Goal: Navigation & Orientation: Find specific page/section

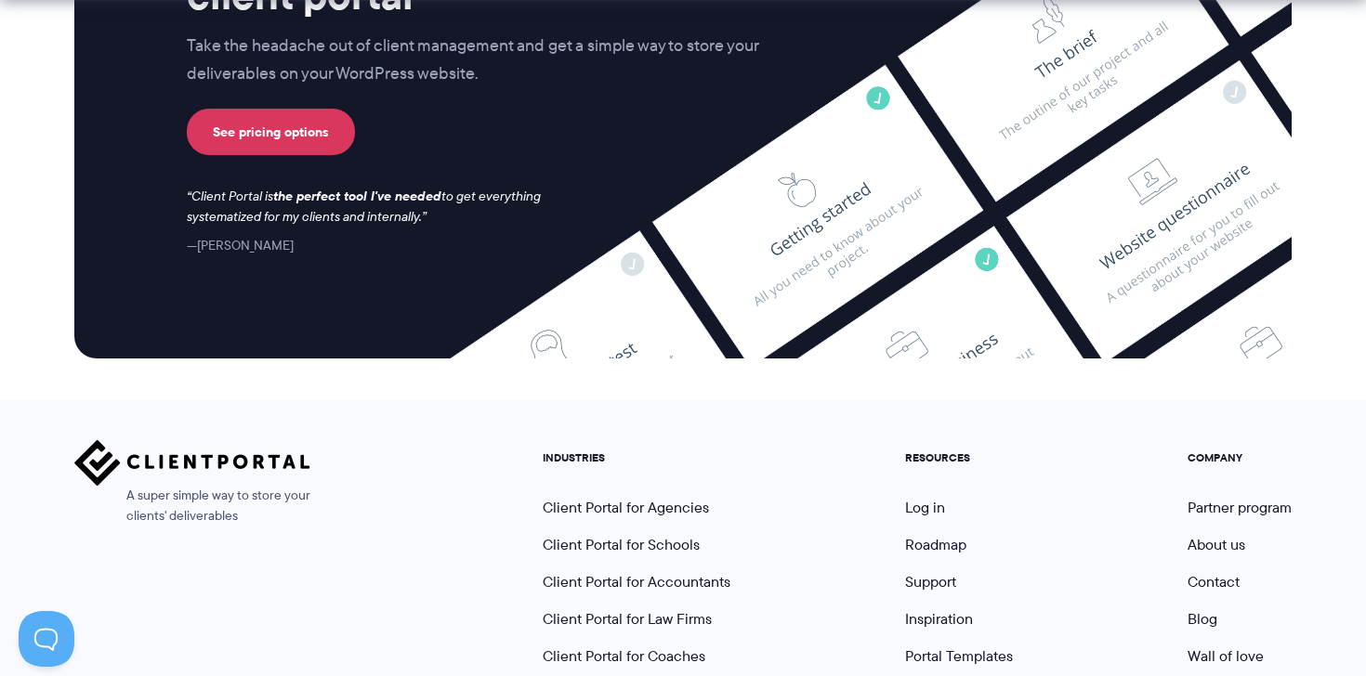
scroll to position [7851, 0]
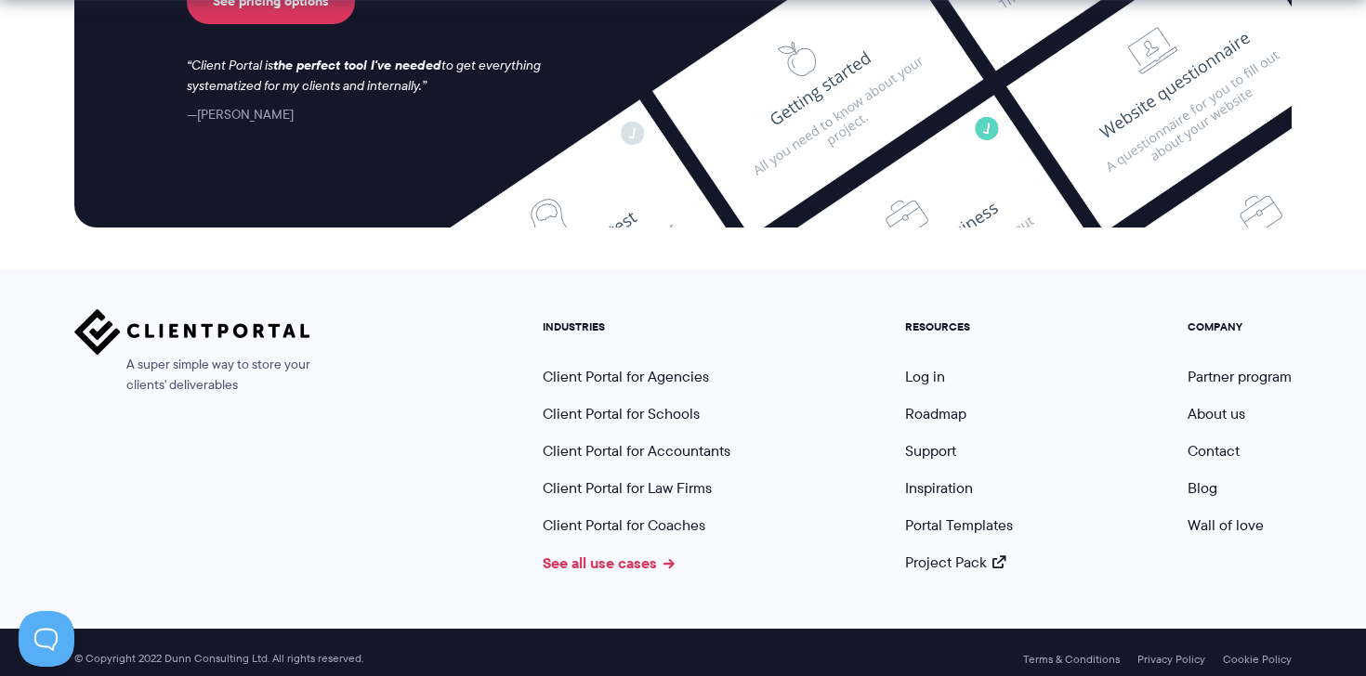
click at [636, 552] on link "See all use cases" at bounding box center [609, 563] width 132 height 22
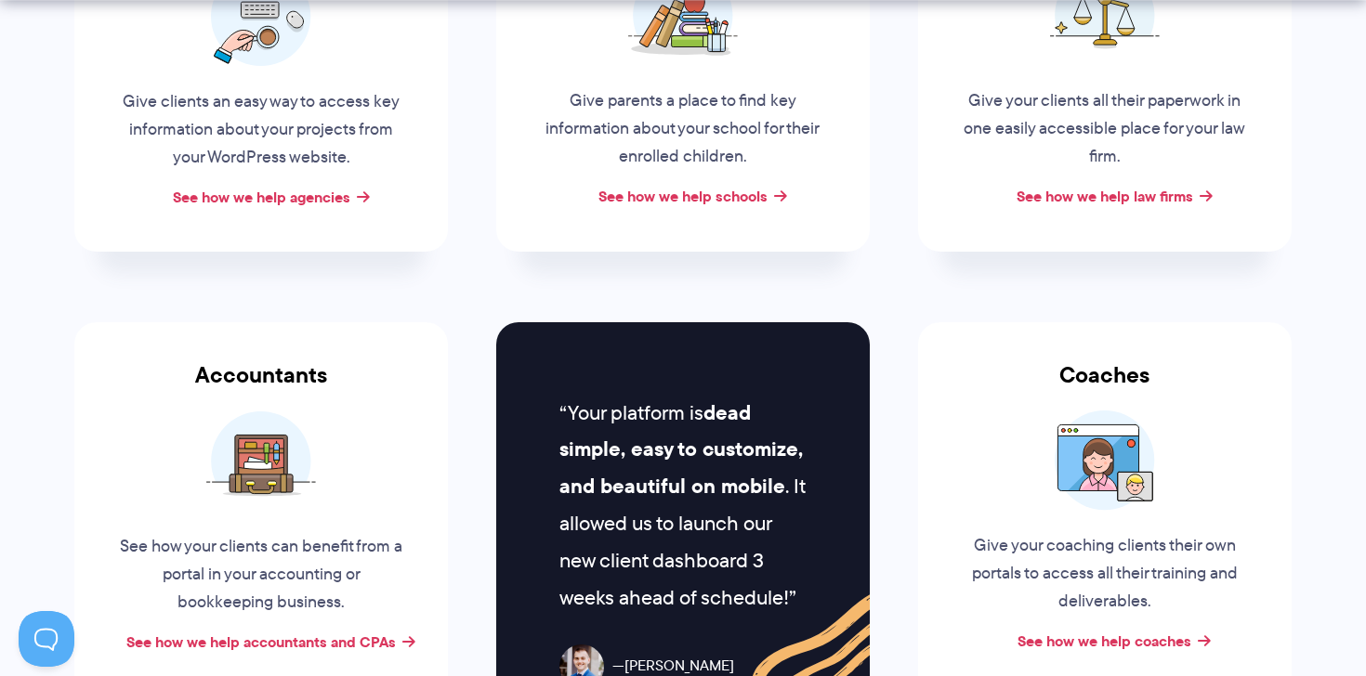
scroll to position [555, 0]
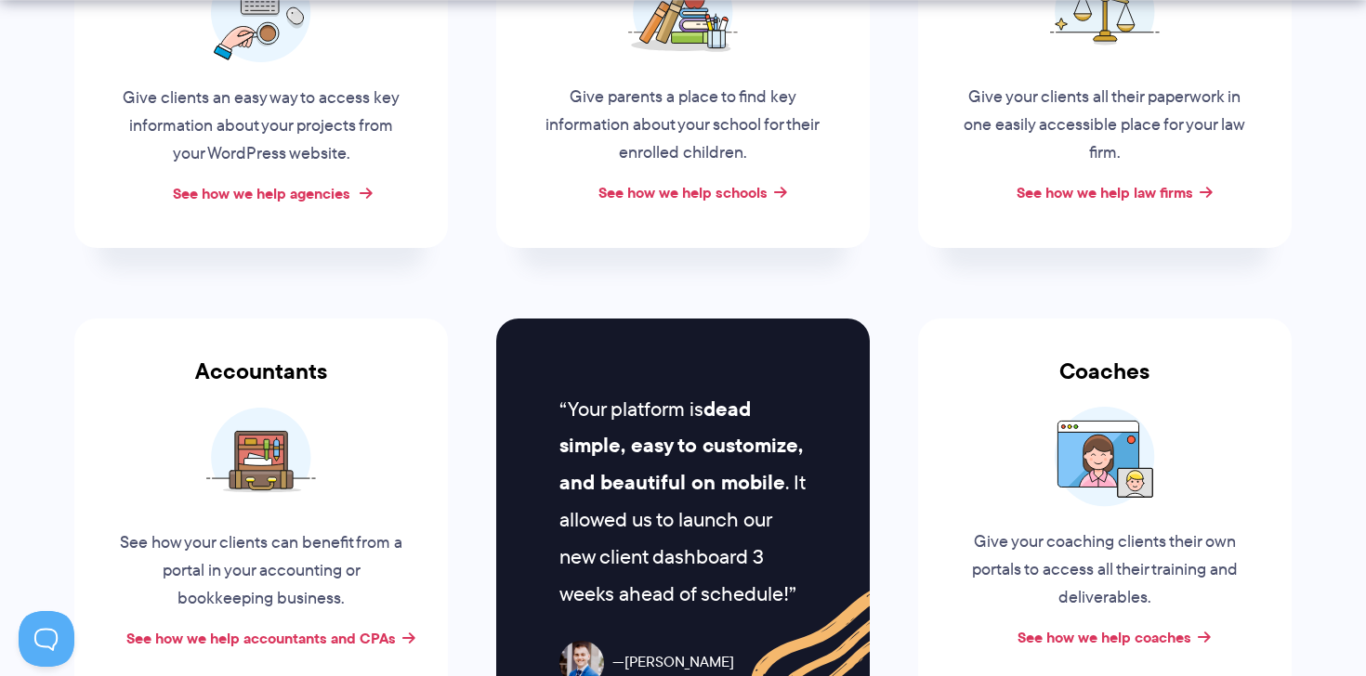
click at [350, 194] on link "See how we help agencies" at bounding box center [261, 193] width 177 height 22
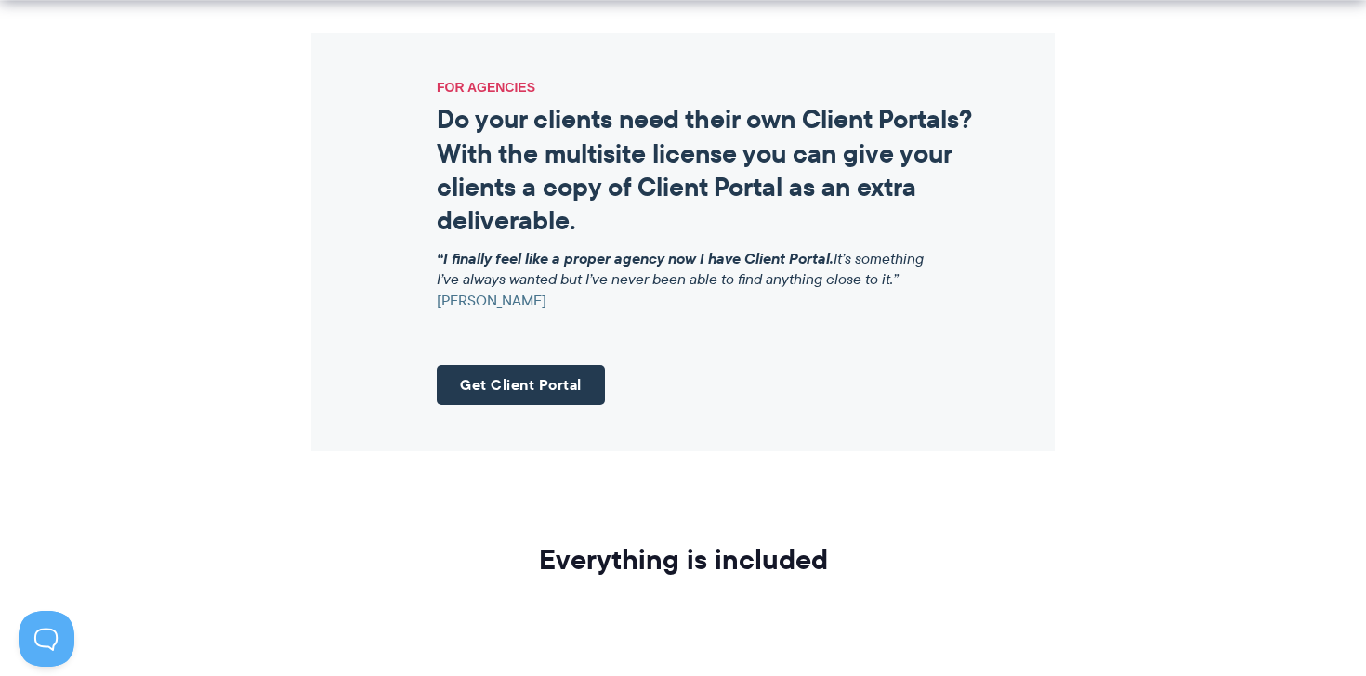
scroll to position [2676, 0]
